Goal: Information Seeking & Learning: Check status

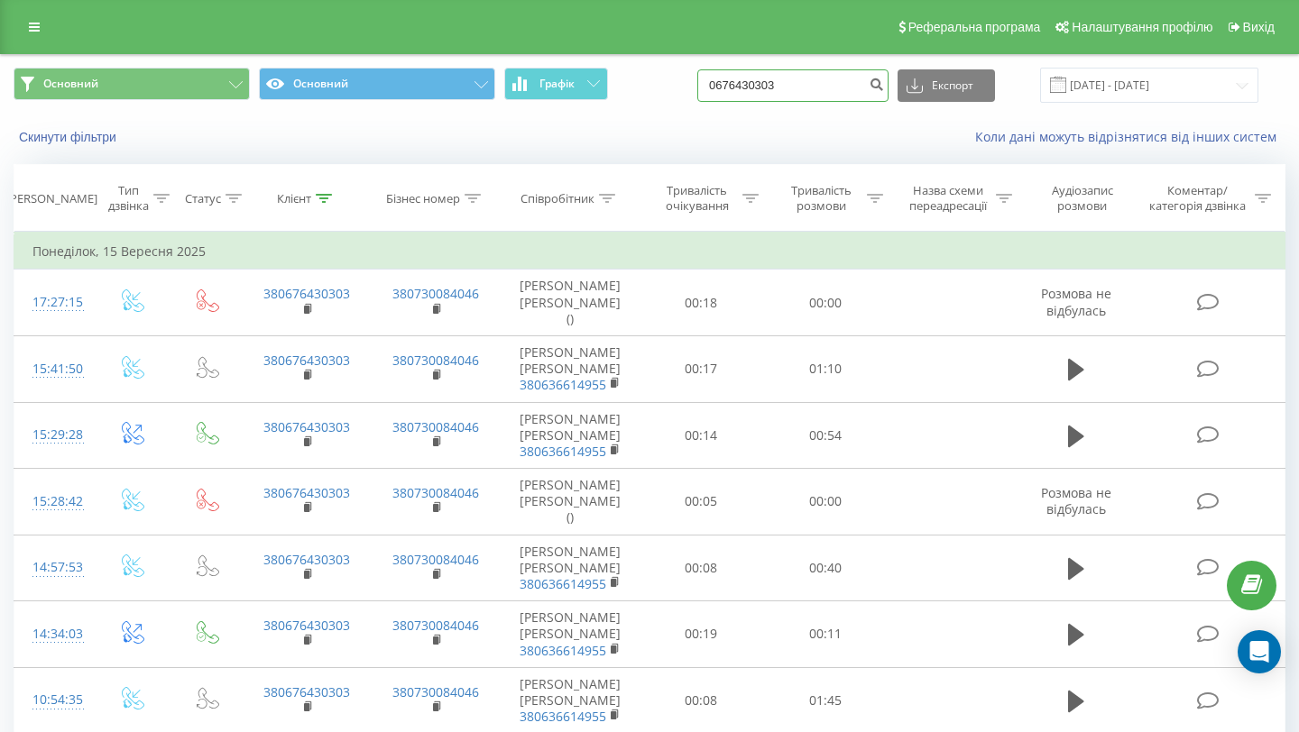
drag, startPoint x: 837, startPoint y: 87, endPoint x: 612, endPoint y: 87, distance: 224.6
click at [617, 87] on div "Основний Основний Графік 0676430303 Експорт .csv .xls .xlsx [DATE] - [DATE]" at bounding box center [650, 85] width 1272 height 35
type input "0963366648"
click at [884, 84] on icon "submit" at bounding box center [876, 82] width 15 height 11
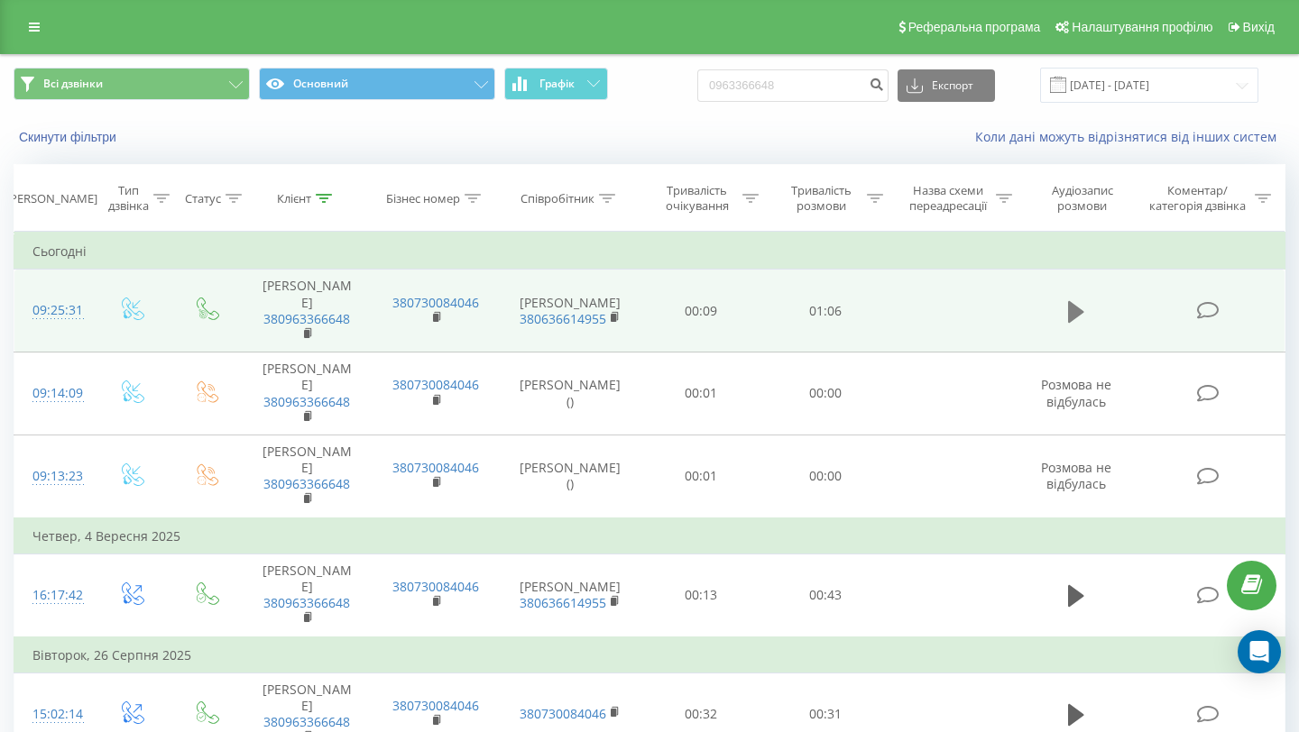
click at [1074, 303] on icon at bounding box center [1076, 312] width 16 height 22
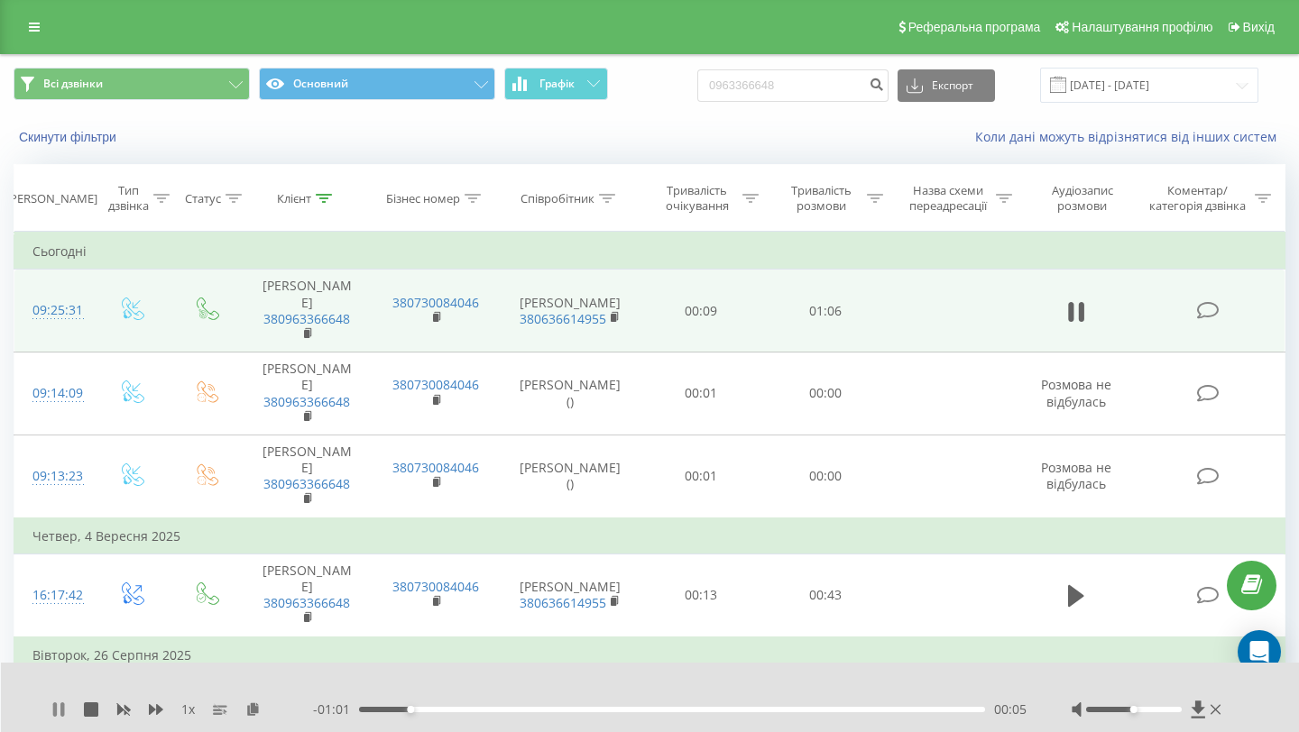
click at [54, 705] on icon at bounding box center [55, 710] width 4 height 14
